Goal: Transaction & Acquisition: Purchase product/service

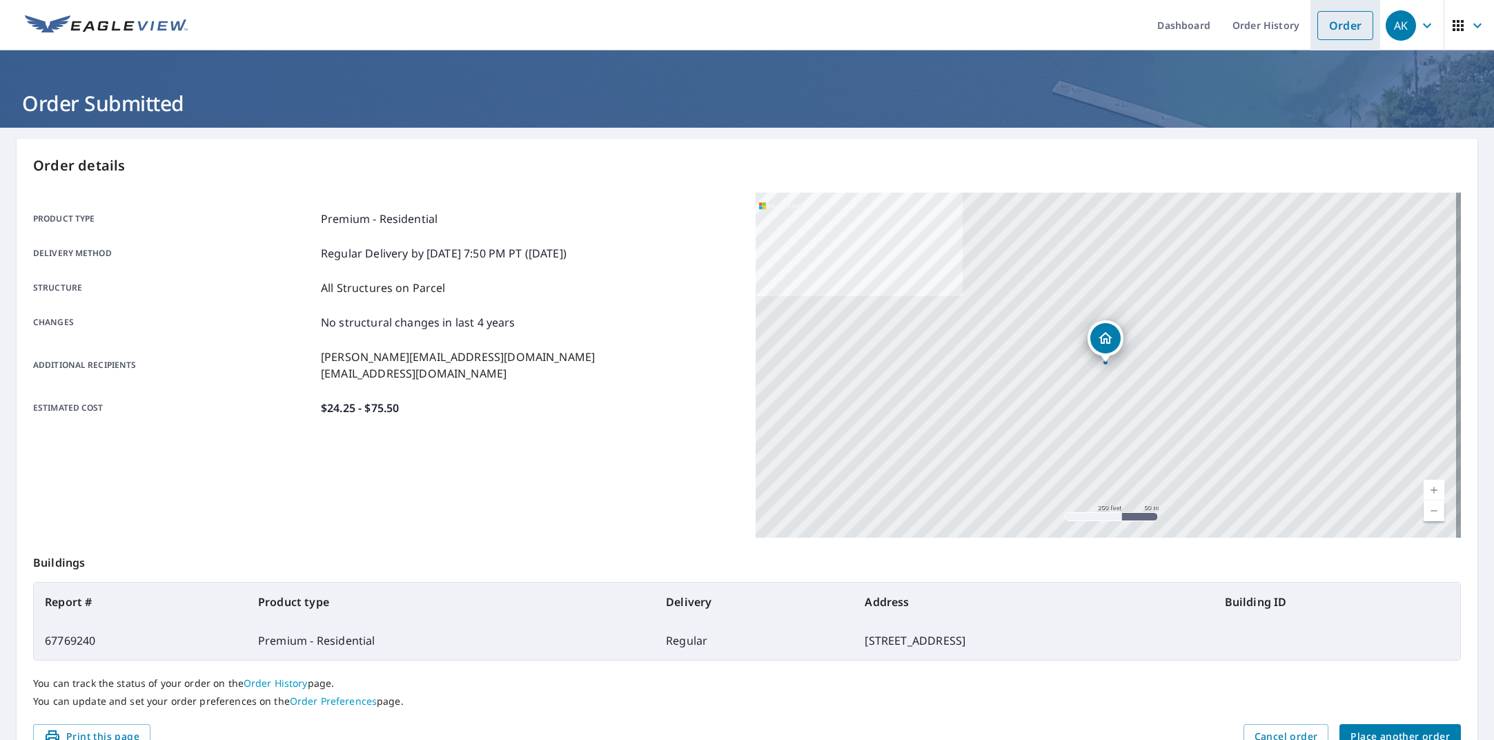
click at [1324, 19] on link "Order" at bounding box center [1346, 25] width 56 height 29
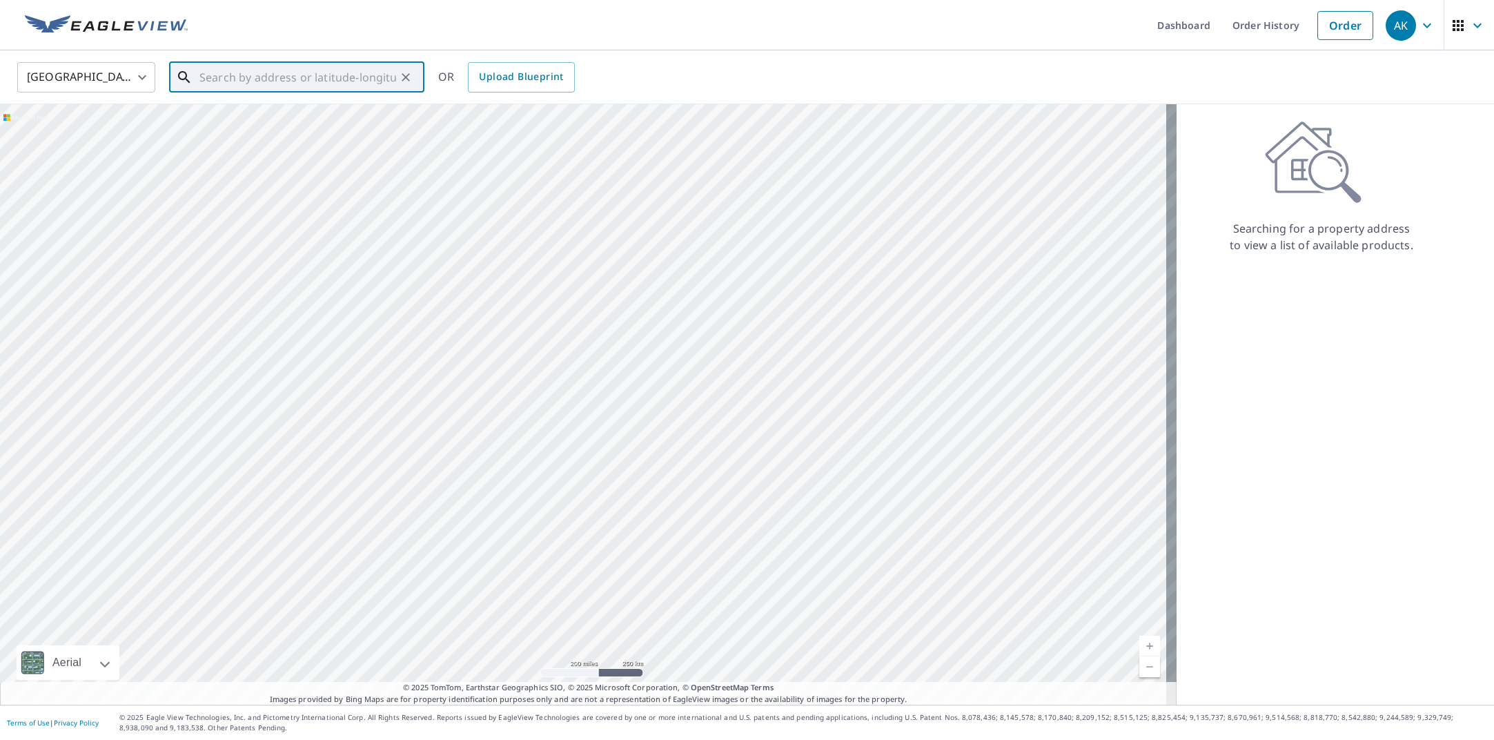
click at [222, 86] on input "text" at bounding box center [297, 77] width 197 height 39
click at [258, 80] on input "text" at bounding box center [297, 77] width 197 height 39
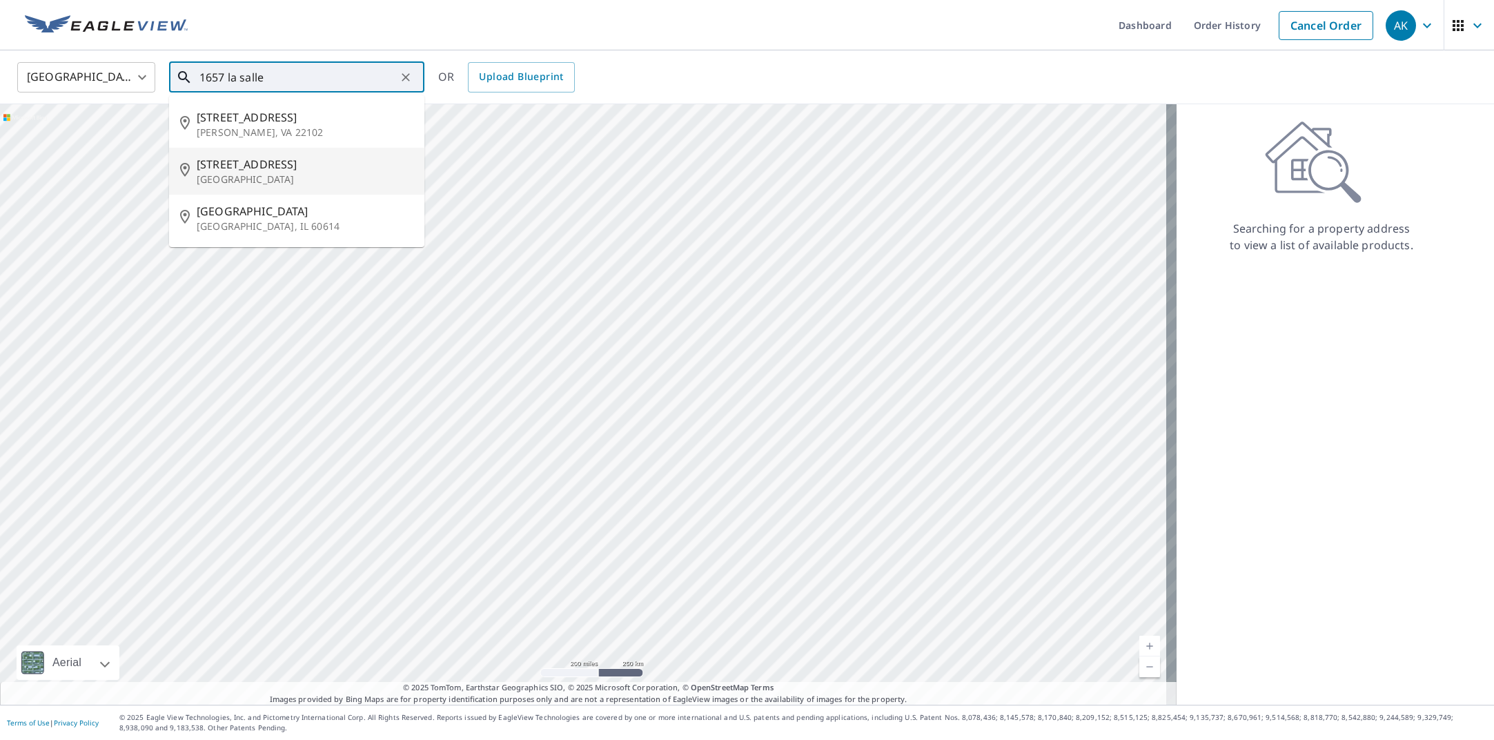
click at [242, 184] on p "[GEOGRAPHIC_DATA]" at bounding box center [305, 180] width 217 height 14
type input "[STREET_ADDRESS]"
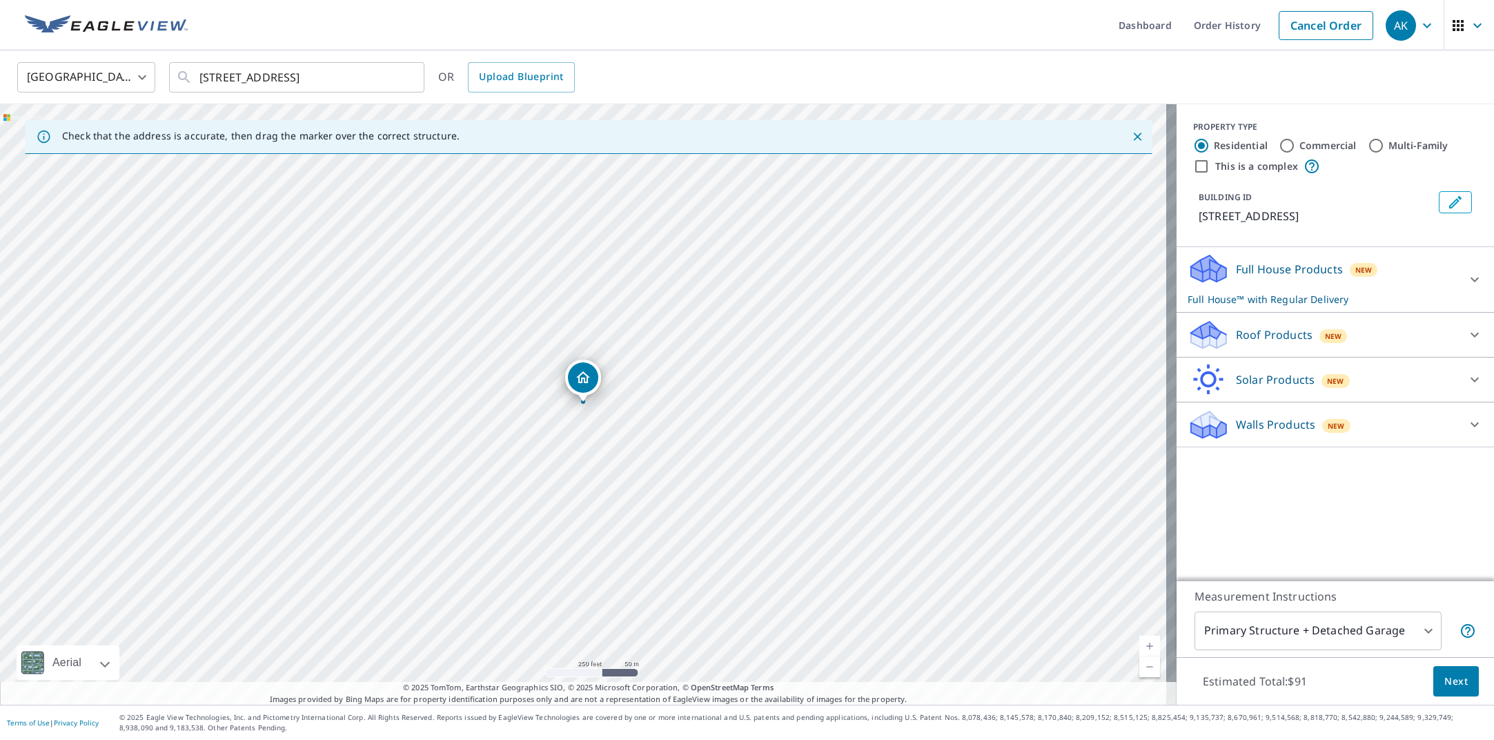
click at [1143, 643] on link "Current Level 17, Zoom In" at bounding box center [1150, 646] width 21 height 21
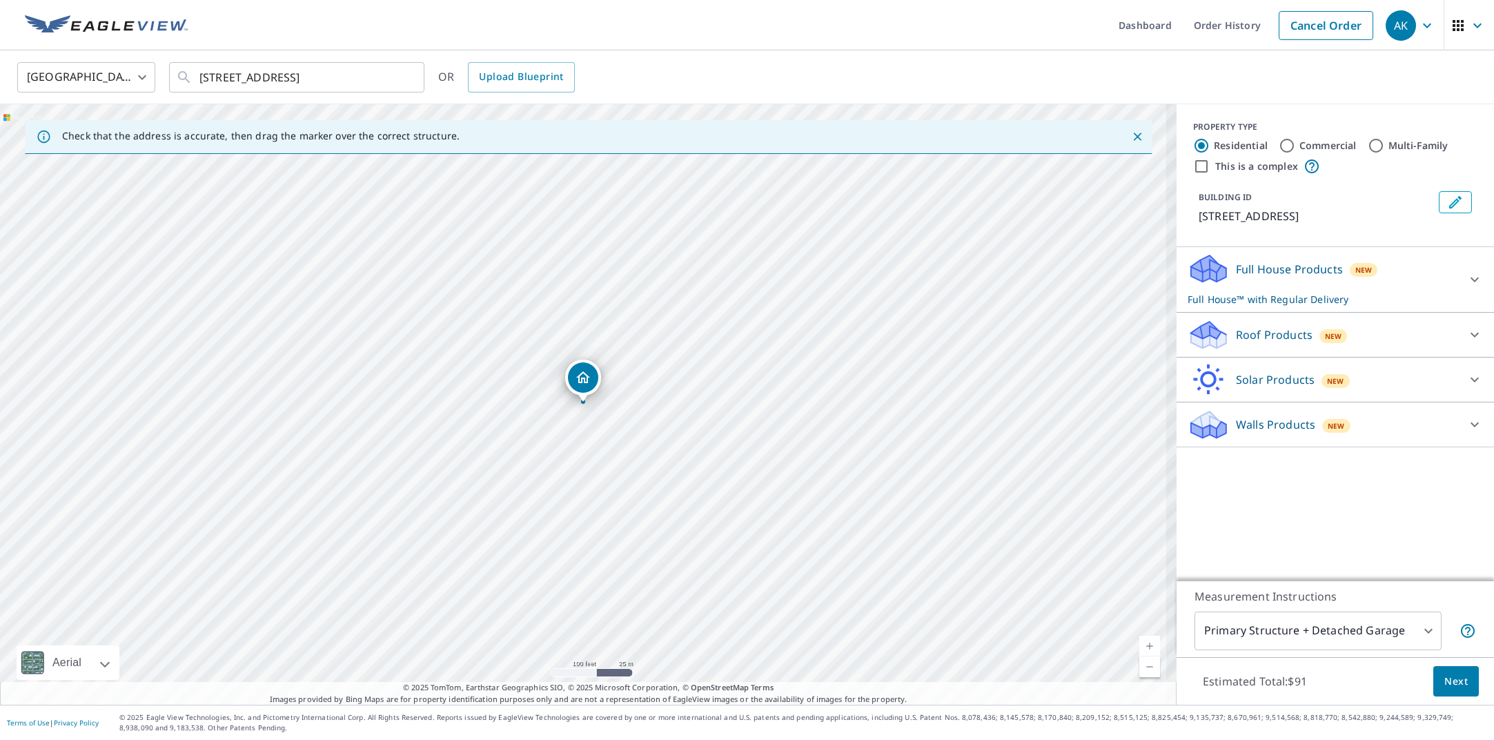
click at [1143, 643] on link "Current Level 18, Zoom In" at bounding box center [1150, 646] width 21 height 21
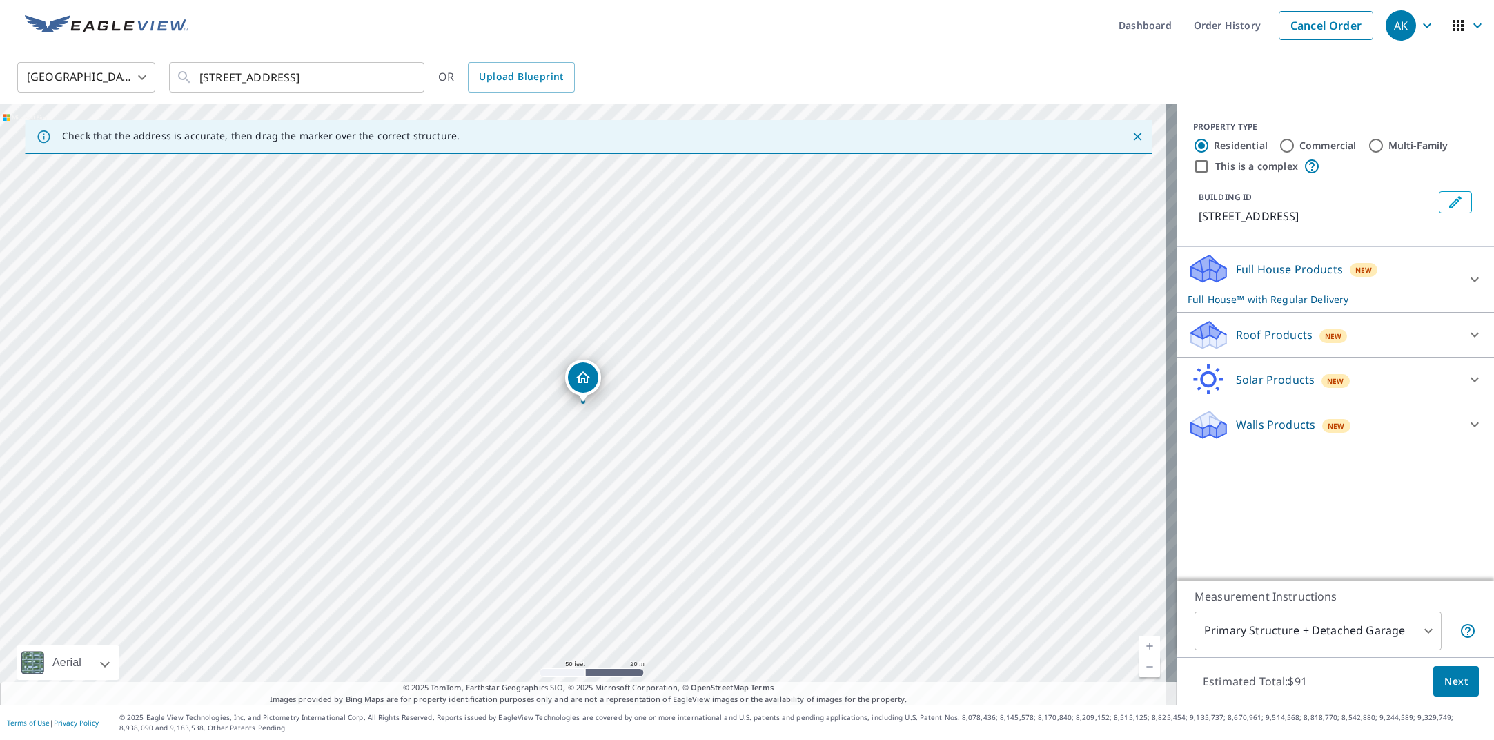
click at [1143, 643] on link "Current Level 19, Zoom In" at bounding box center [1150, 646] width 21 height 21
drag, startPoint x: 583, startPoint y: 382, endPoint x: 599, endPoint y: 364, distance: 23.4
click at [1282, 294] on p "Full House™ with Regular Delivery" at bounding box center [1323, 299] width 271 height 14
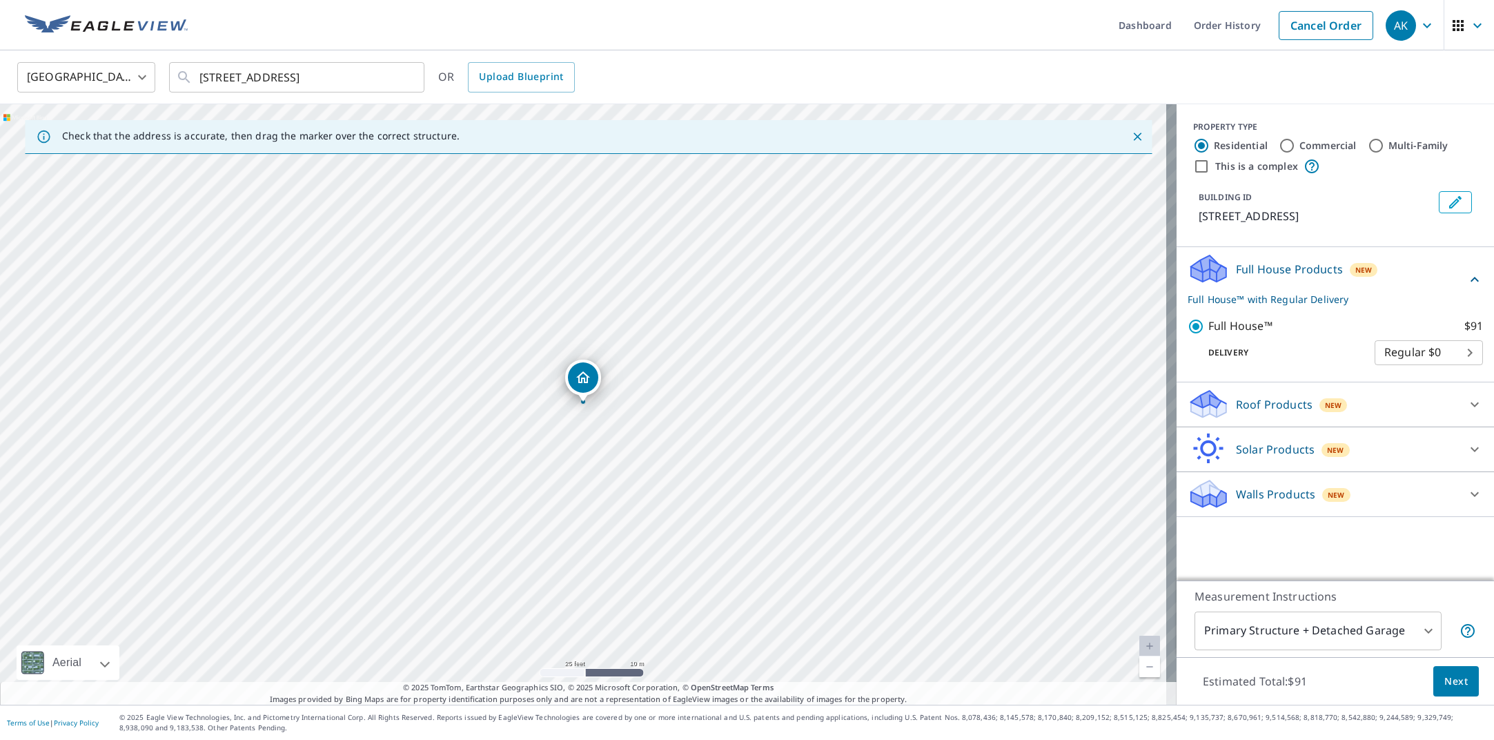
click at [1415, 636] on body "AK AK Dashboard Order History Cancel Order AK [GEOGRAPHIC_DATA] [GEOGRAPHIC_DAT…" at bounding box center [747, 370] width 1494 height 740
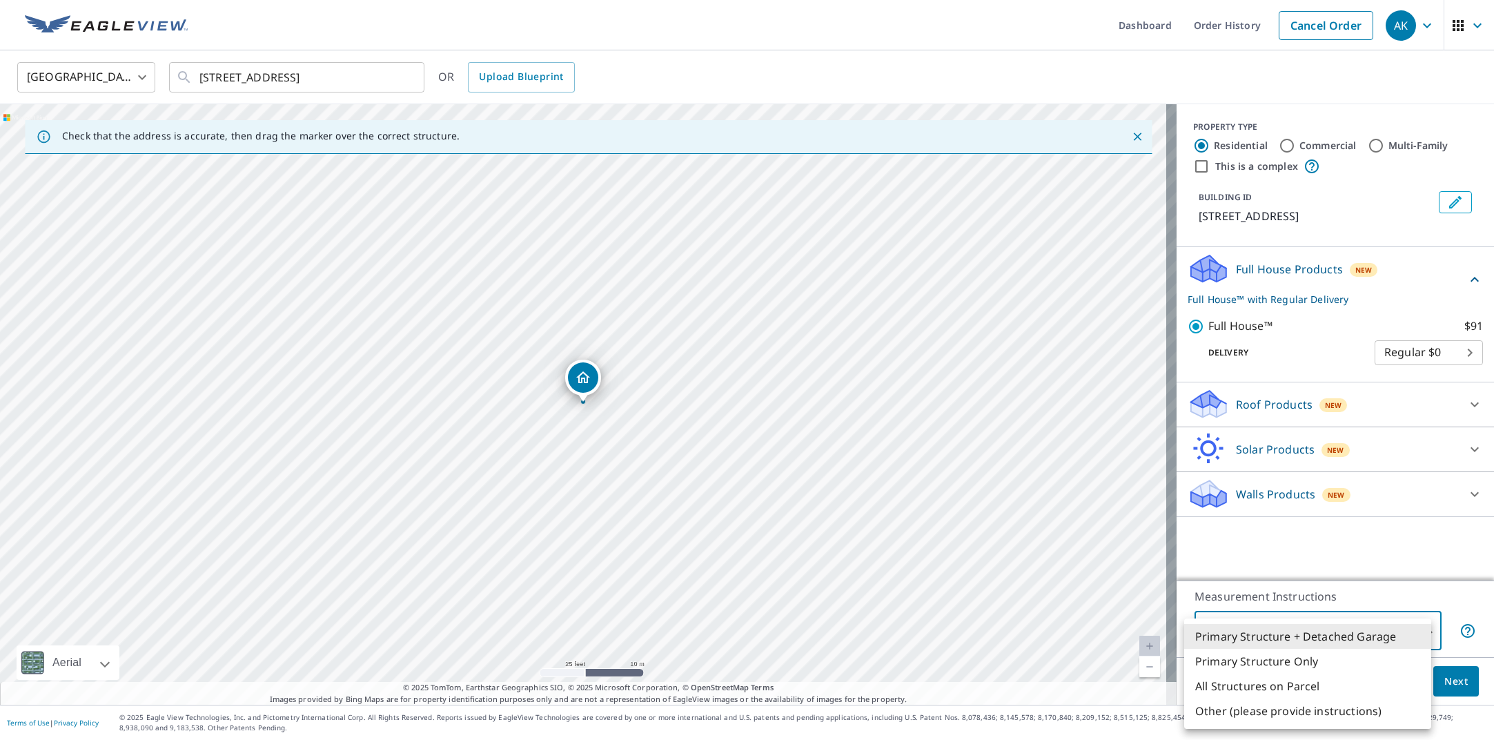
click at [1390, 663] on li "Primary Structure Only" at bounding box center [1308, 661] width 247 height 25
type input "2"
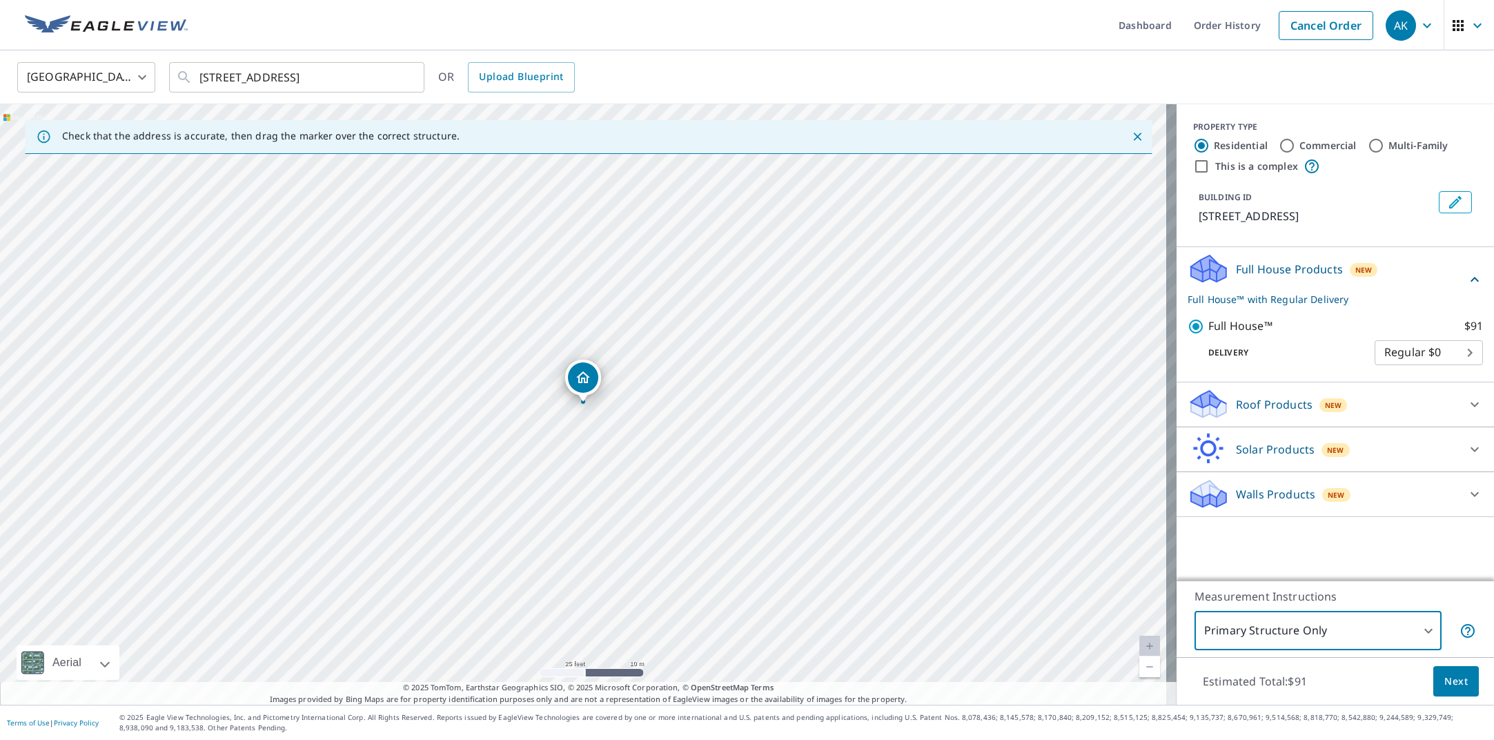
click at [1280, 146] on input "Commercial" at bounding box center [1287, 145] width 17 height 17
radio input "true"
type input "4"
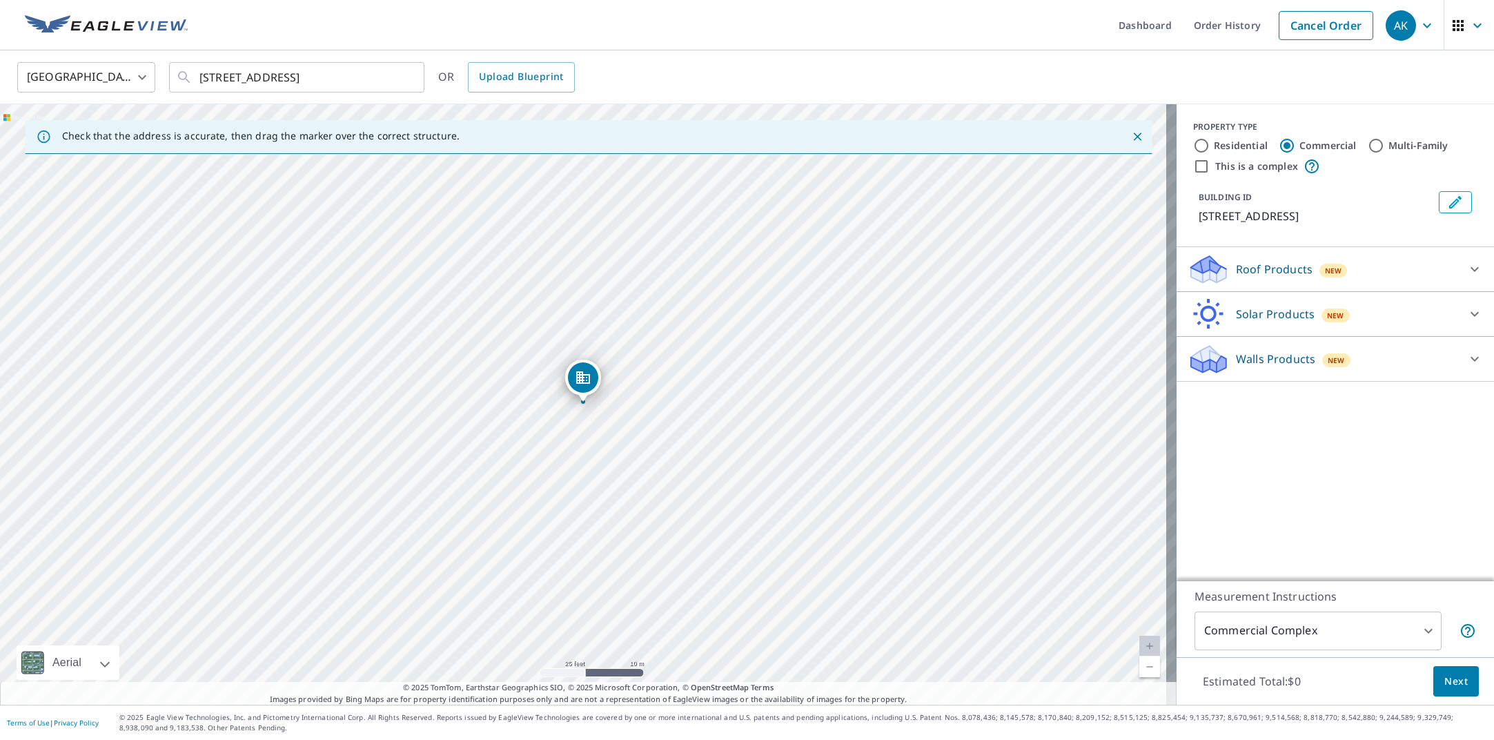
click at [1327, 277] on div "New" at bounding box center [1334, 271] width 28 height 14
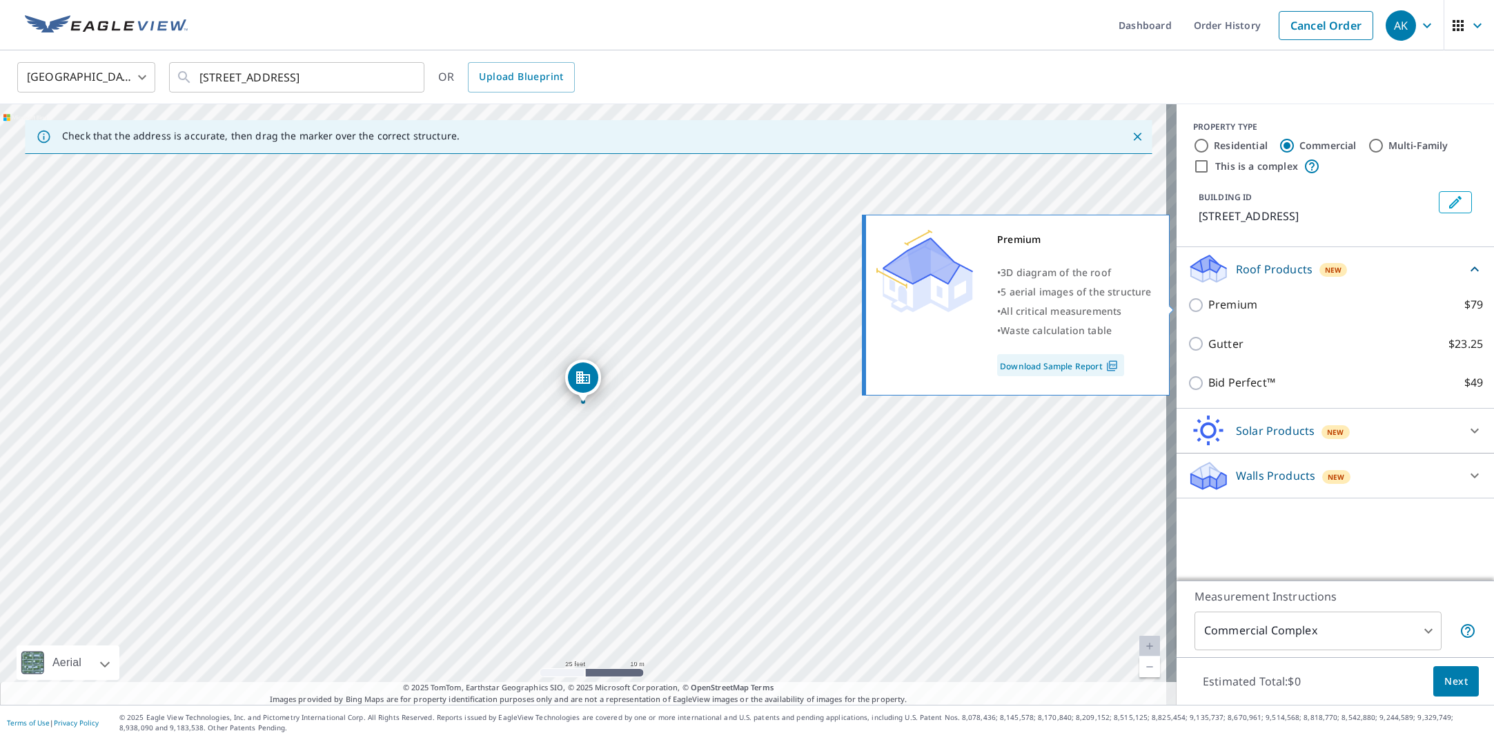
click at [1188, 298] on input "Premium $79" at bounding box center [1198, 305] width 21 height 17
checkbox input "true"
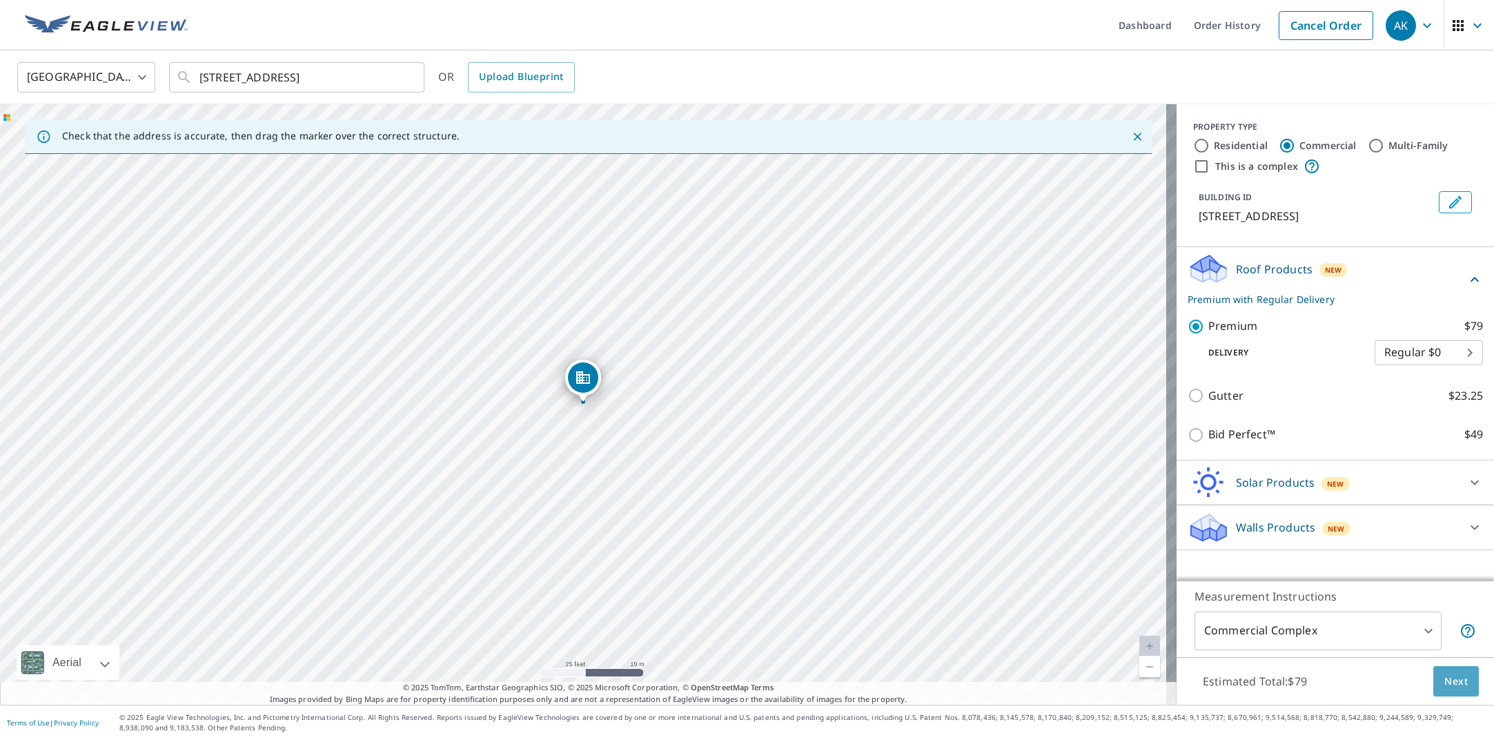
click at [1456, 681] on span "Next" at bounding box center [1456, 681] width 23 height 17
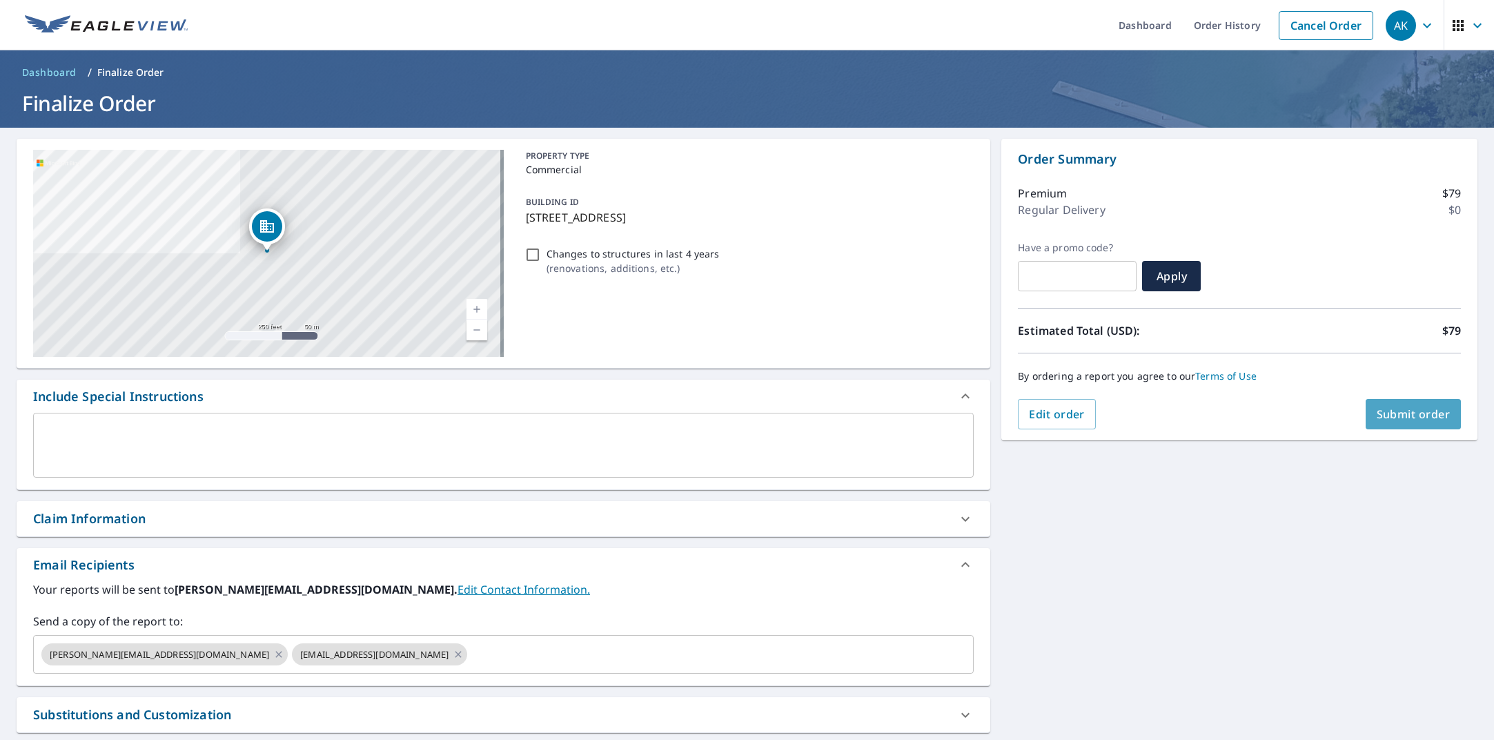
click at [1384, 409] on span "Submit order" at bounding box center [1414, 414] width 74 height 15
